Goal: Information Seeking & Learning: Learn about a topic

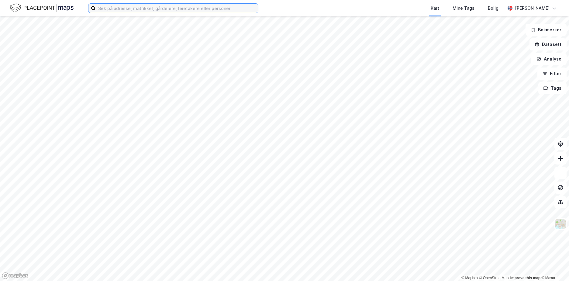
click at [182, 9] on input at bounding box center [177, 8] width 162 height 9
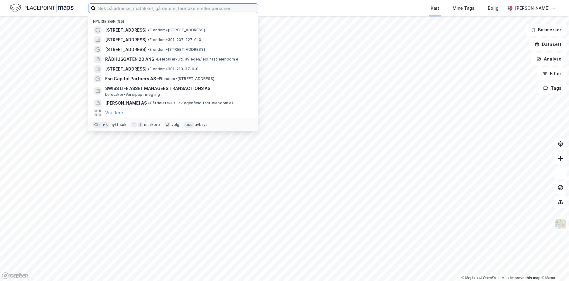
paste input "[STREET_ADDRESS]"
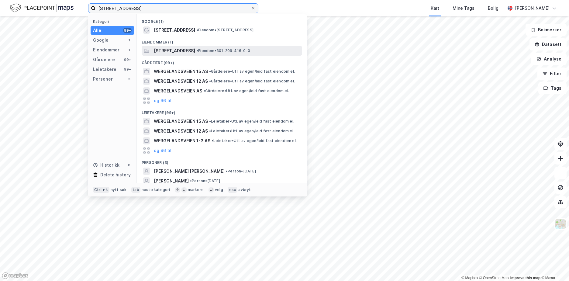
type input "[STREET_ADDRESS]"
click at [187, 51] on span "[STREET_ADDRESS]" at bounding box center [174, 50] width 41 height 7
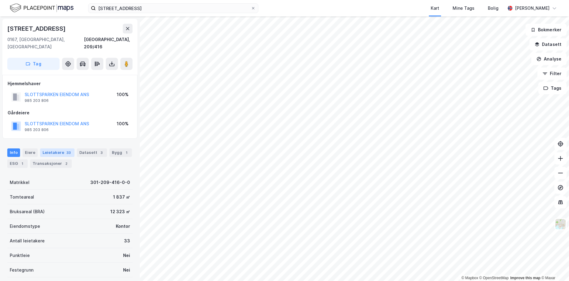
click at [60, 148] on div "Leietakere 33" at bounding box center [57, 152] width 34 height 9
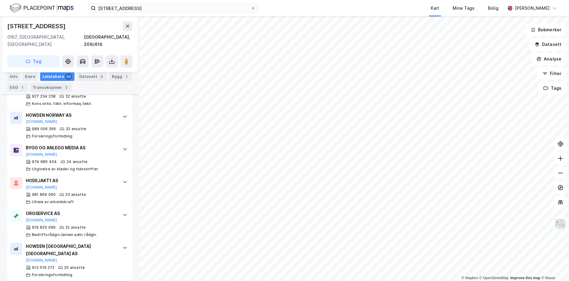
scroll to position [334, 0]
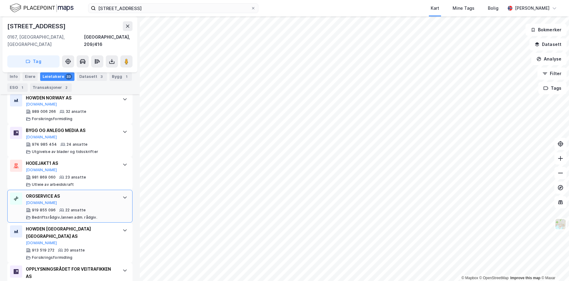
click at [107, 194] on div "ORGSERVICE AS [DOMAIN_NAME]" at bounding box center [71, 198] width 91 height 13
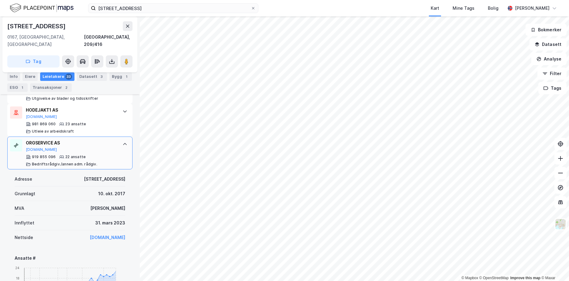
scroll to position [395, 0]
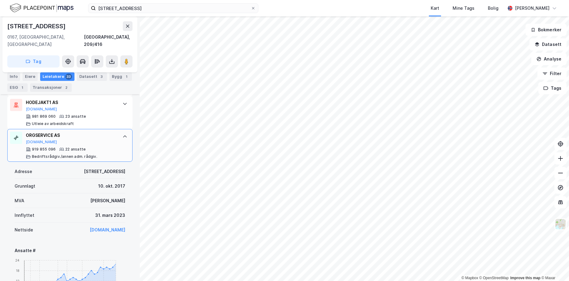
click at [115, 129] on div "ORGSERVICE AS [DOMAIN_NAME] 919 855 096 22 ansatte Bedriftsrådgiv./[PERSON_NAME…" at bounding box center [69, 145] width 125 height 33
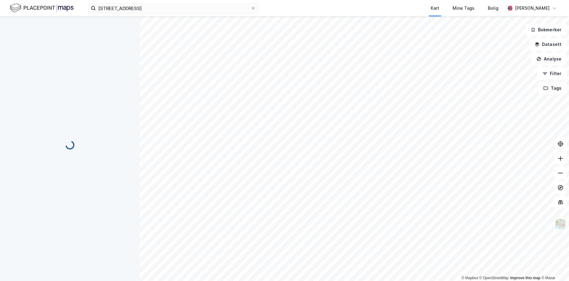
scroll to position [0, 0]
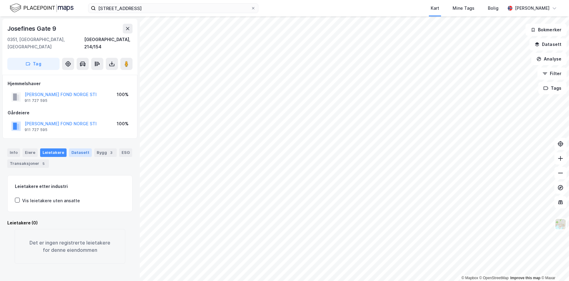
click at [84, 148] on div "Datasett" at bounding box center [80, 152] width 23 height 9
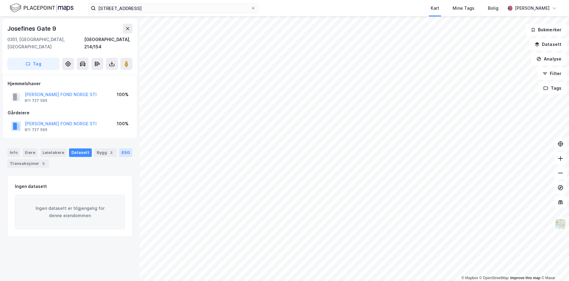
click at [127, 148] on div "ESG" at bounding box center [125, 152] width 13 height 9
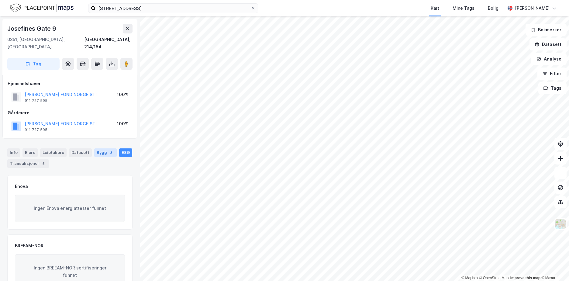
click at [97, 148] on div "Bygg 3" at bounding box center [105, 152] width 22 height 9
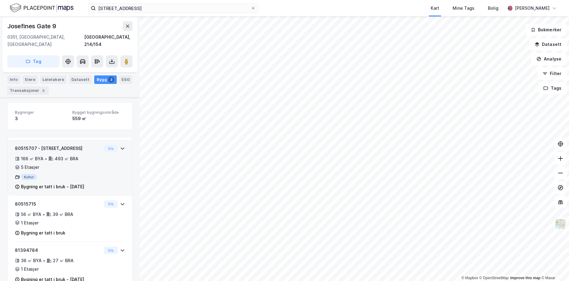
scroll to position [83, 0]
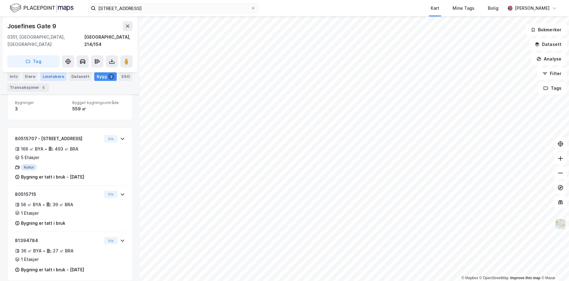
click at [47, 78] on div "Leietakere" at bounding box center [53, 76] width 26 height 9
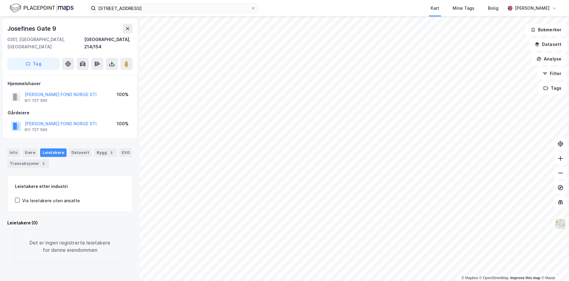
click at [37, 148] on div "Info [PERSON_NAME] Datasett Bygg 3 ESG Transaksjoner 5" at bounding box center [69, 157] width 125 height 19
click at [32, 148] on div "Eiere" at bounding box center [29, 152] width 15 height 9
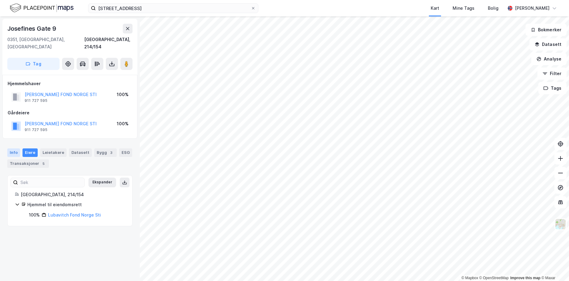
click at [15, 148] on div "Info" at bounding box center [13, 152] width 13 height 9
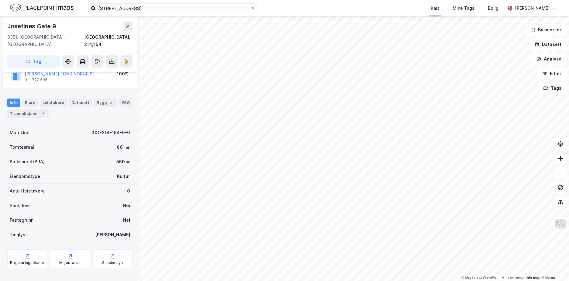
scroll to position [50, 0]
click at [33, 249] on div "Reguleringsplaner" at bounding box center [27, 258] width 40 height 19
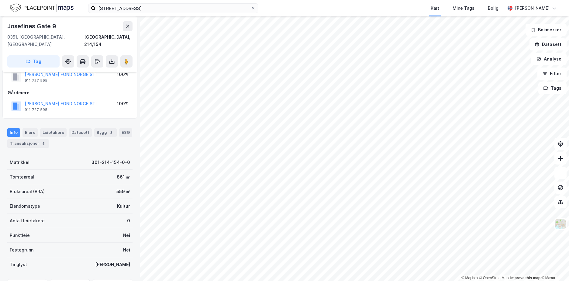
scroll to position [0, 0]
